Goal: Find specific page/section: Find specific page/section

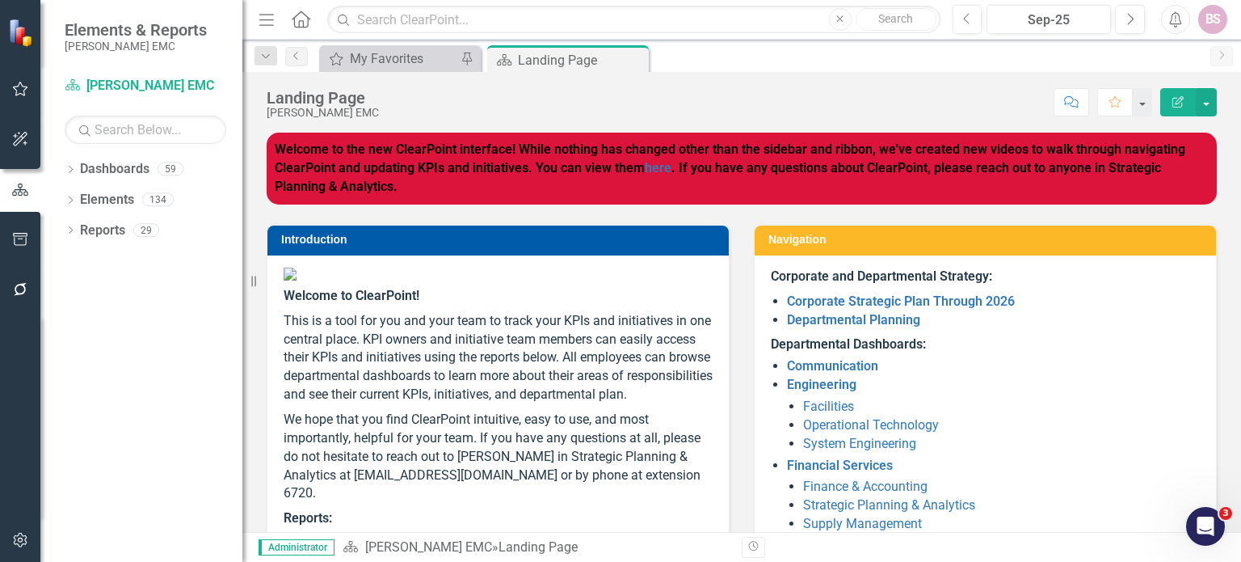
scroll to position [375, 0]
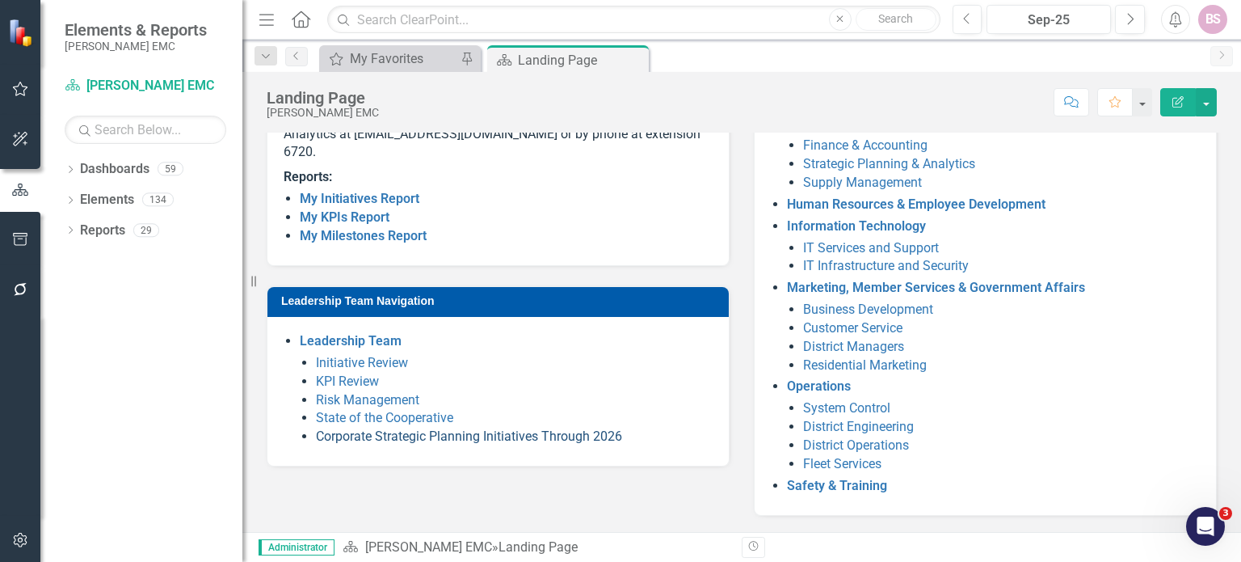
click at [433, 444] on link "Corporate Strategic Planning Initiatives Through 2026" at bounding box center [469, 435] width 306 height 15
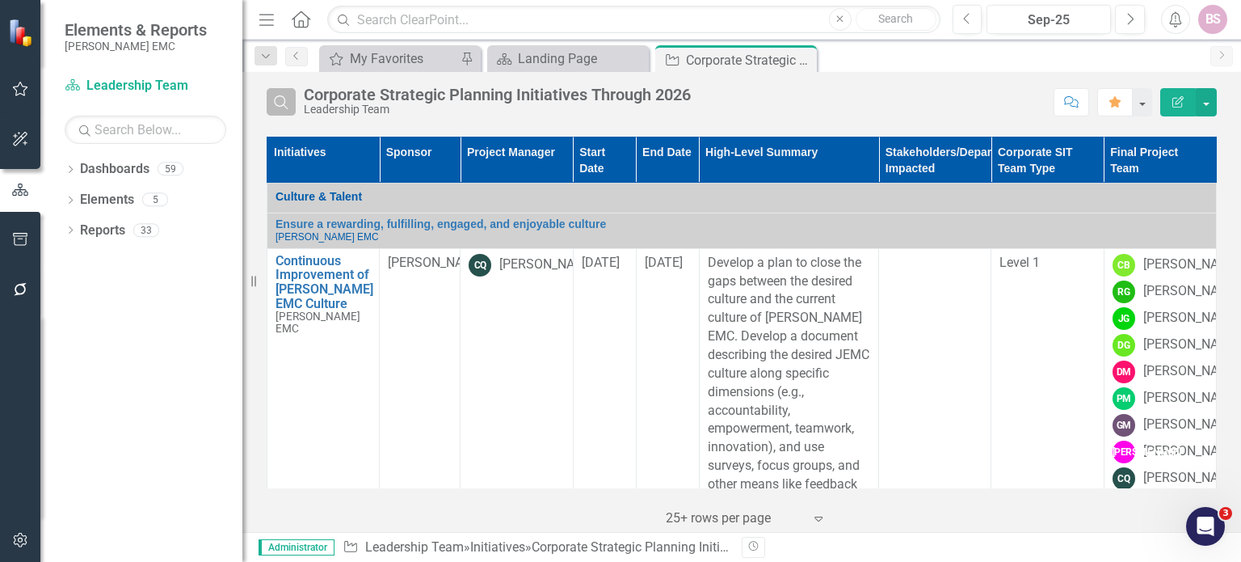
click at [279, 107] on button "Search" at bounding box center [281, 101] width 29 height 27
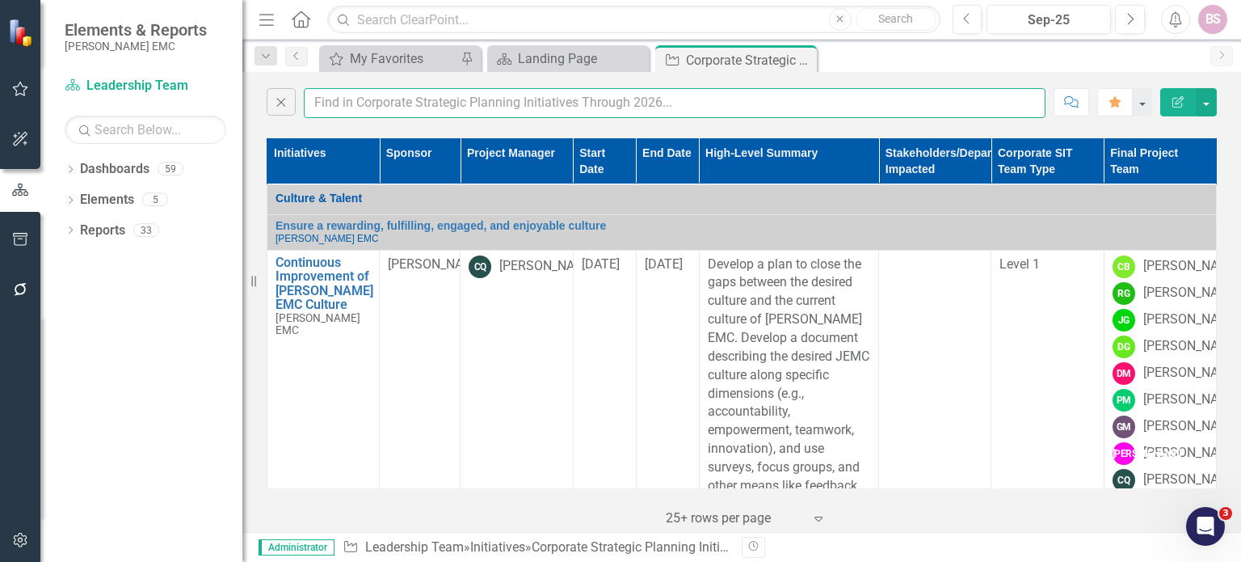
click at [330, 109] on input "text" at bounding box center [675, 103] width 742 height 30
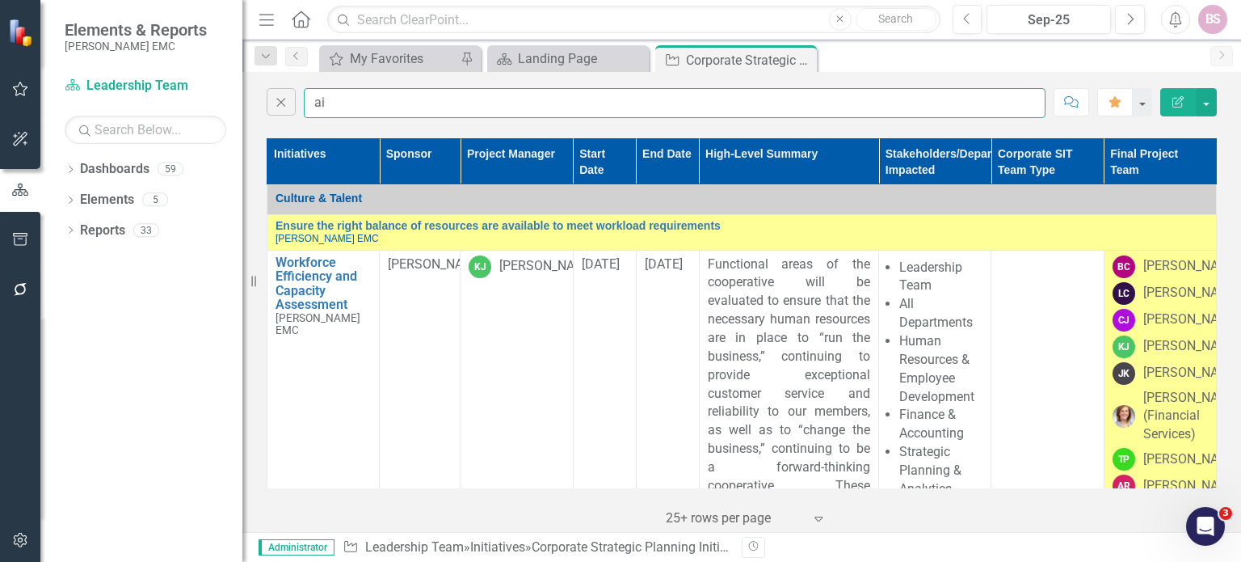
drag, startPoint x: 374, startPoint y: 103, endPoint x: 242, endPoint y: 74, distance: 134.7
click at [242, 74] on div "Elements & Reports [PERSON_NAME] EMC Dashboard Leadership Team Search Dropdown …" at bounding box center [620, 281] width 1241 height 562
type input "AI Pilot"
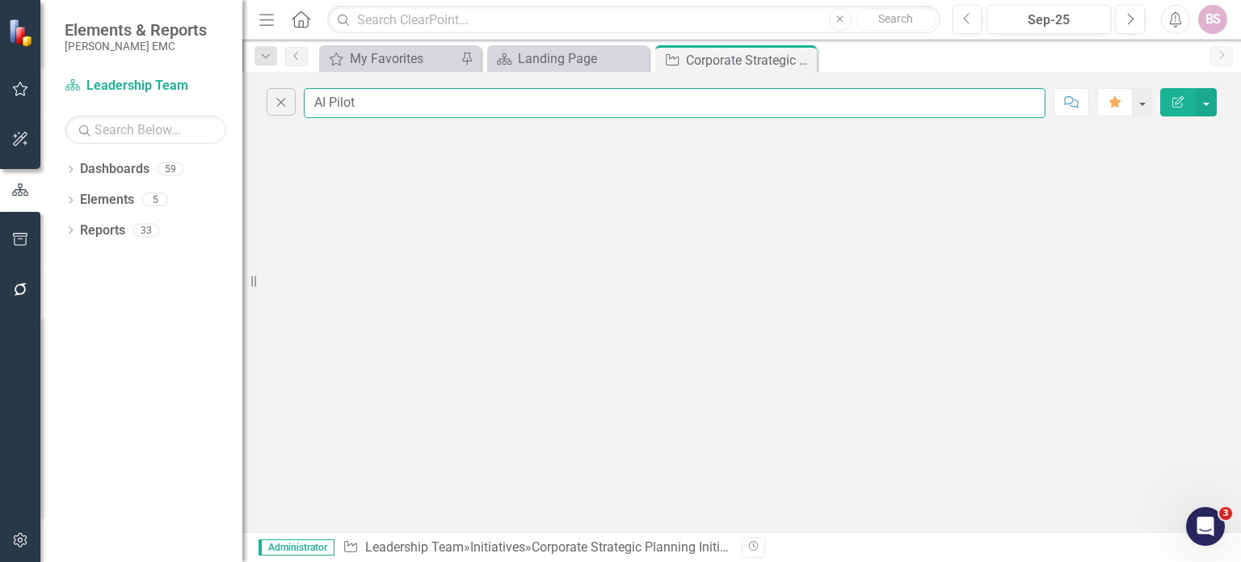
click at [378, 112] on input "AI Pilot" at bounding box center [675, 103] width 742 height 30
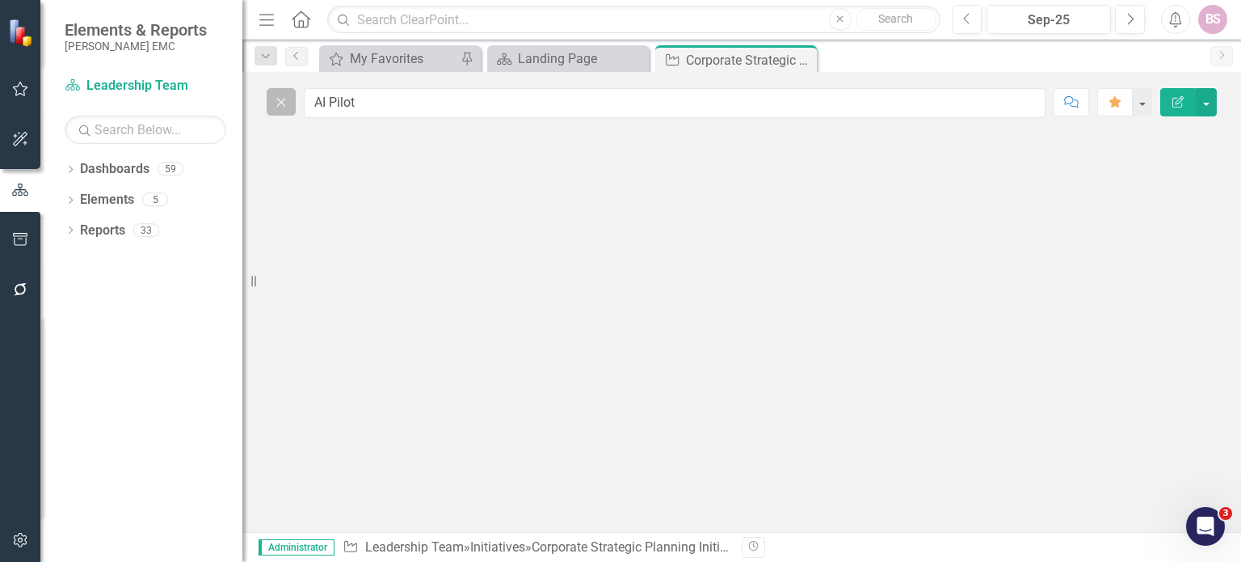
click at [267, 105] on button "Close" at bounding box center [281, 101] width 29 height 27
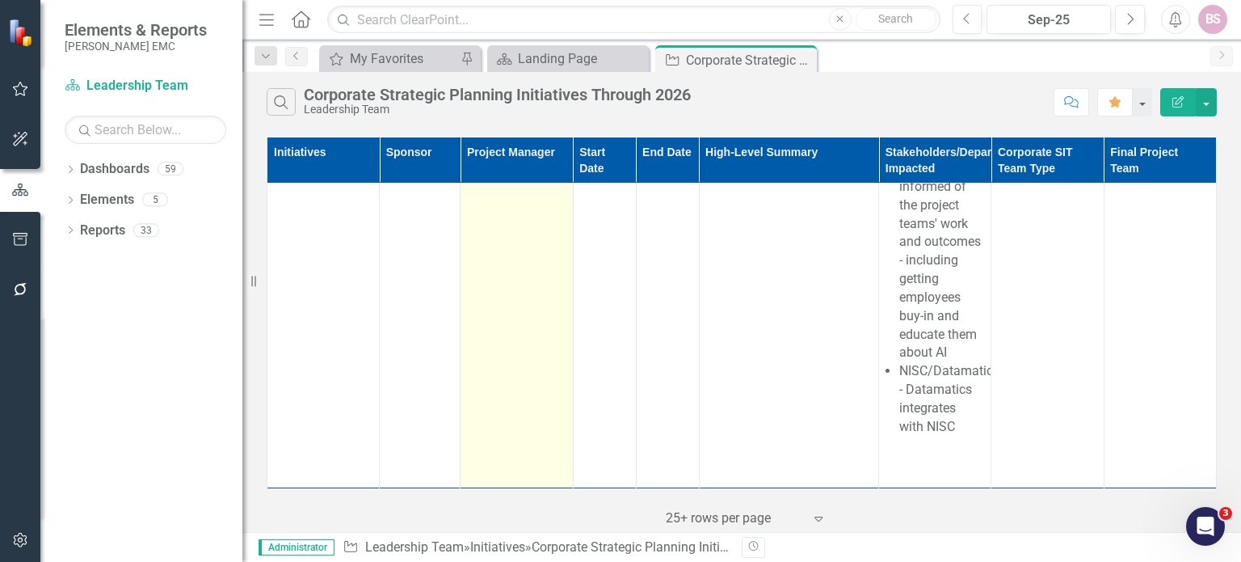
scroll to position [4522, 0]
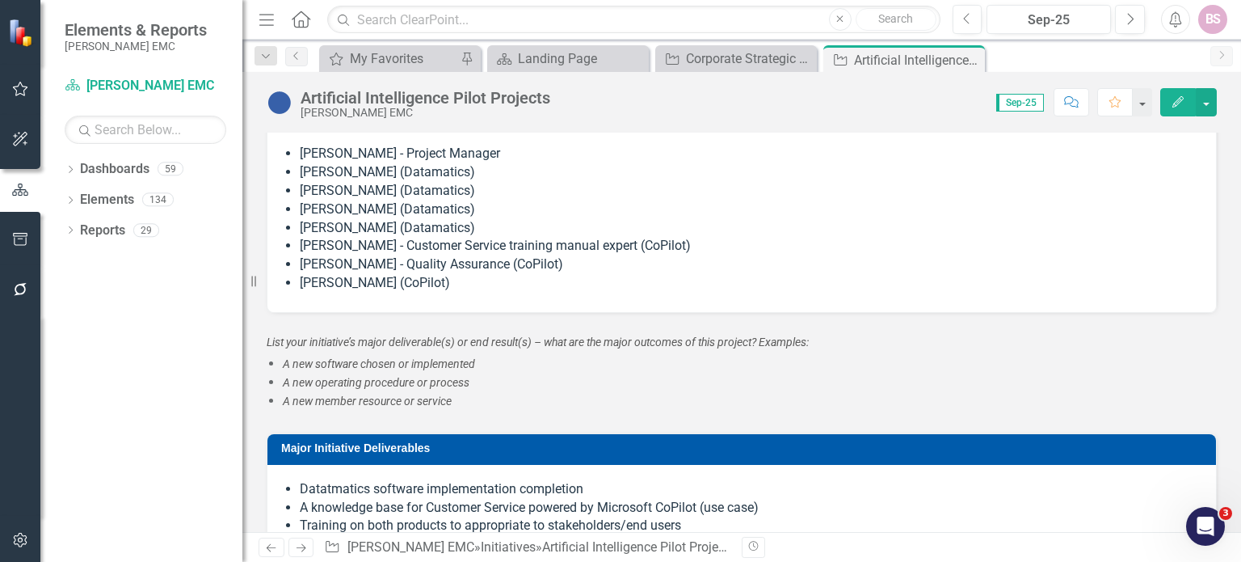
scroll to position [1859, 0]
